Goal: Task Accomplishment & Management: Manage account settings

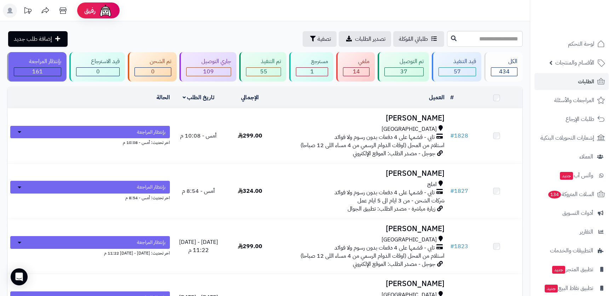
scroll to position [161, 0]
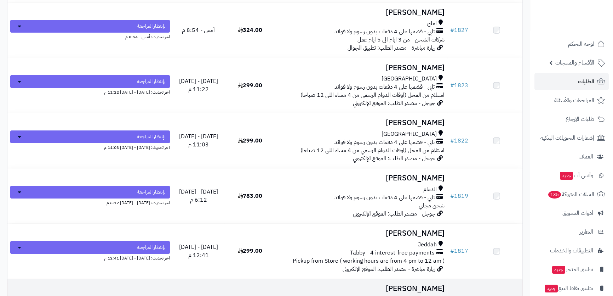
scroll to position [161, 0]
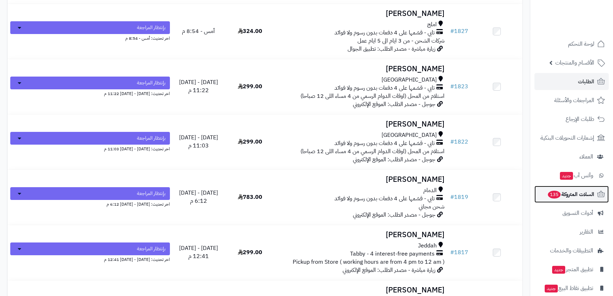
click at [571, 192] on span "السلات المتروكة 135" at bounding box center [570, 194] width 47 height 10
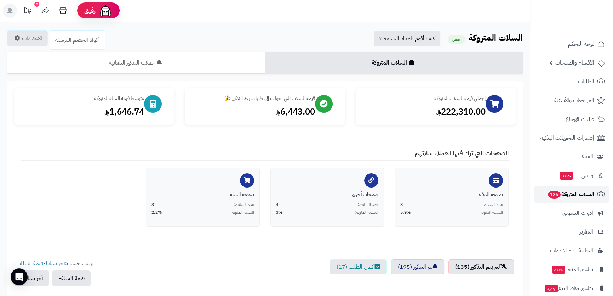
click at [585, 192] on span "السلات المتروكة 135" at bounding box center [570, 194] width 47 height 10
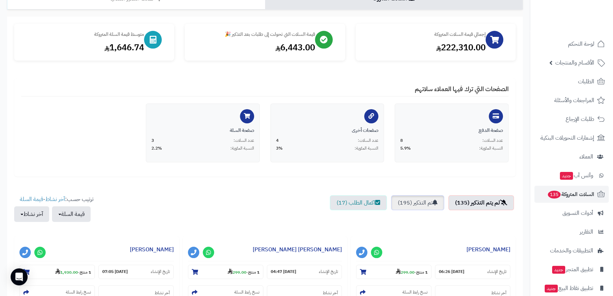
scroll to position [96, 0]
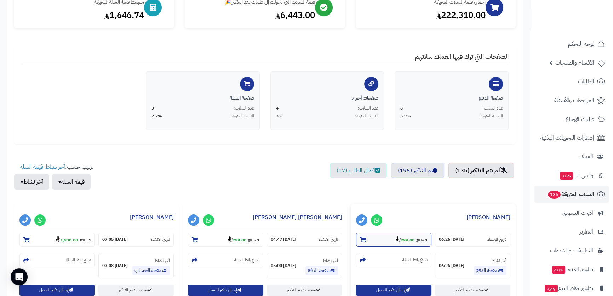
click at [410, 241] on strong "299.00" at bounding box center [405, 240] width 19 height 6
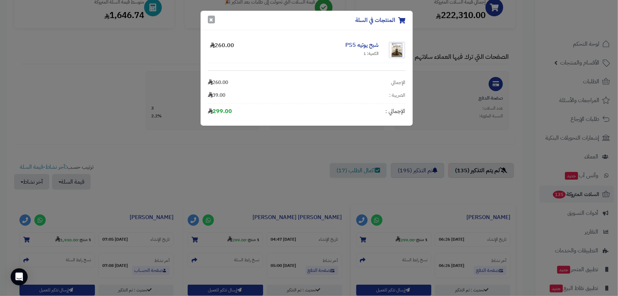
click at [208, 17] on button "×" at bounding box center [211, 20] width 7 height 8
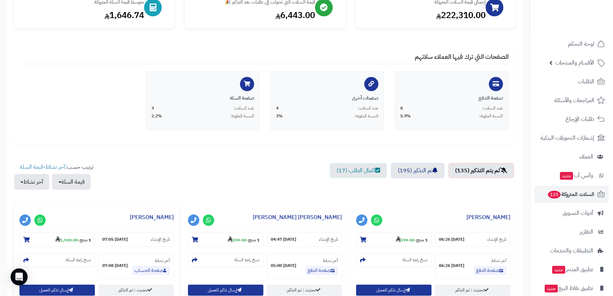
scroll to position [129, 0]
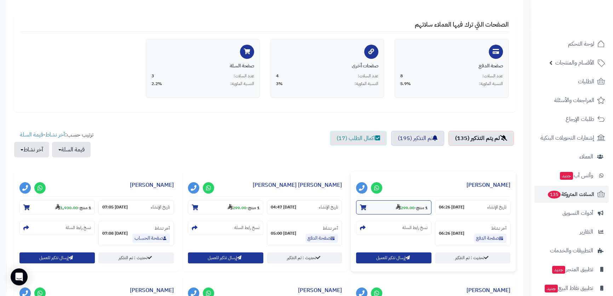
click at [382, 209] on section "1 منتج - 299.00" at bounding box center [393, 207] width 75 height 14
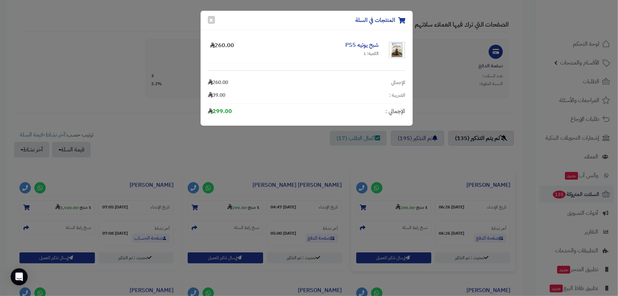
click at [376, 186] on div "المنتجات في السلة × شبح يوتيه PS5 الكمية: 1 260.00 الإجمالي 260.00 الضريبة : 39…" at bounding box center [309, 148] width 618 height 296
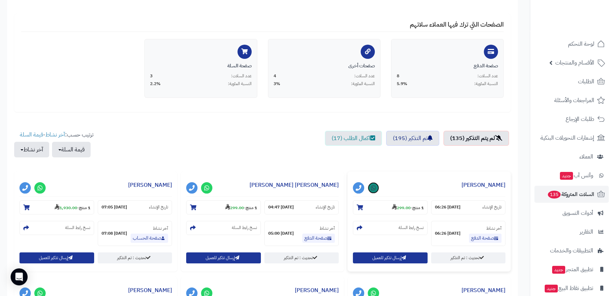
click at [376, 186] on icon at bounding box center [373, 188] width 5 height 6
